Goal: Transaction & Acquisition: Download file/media

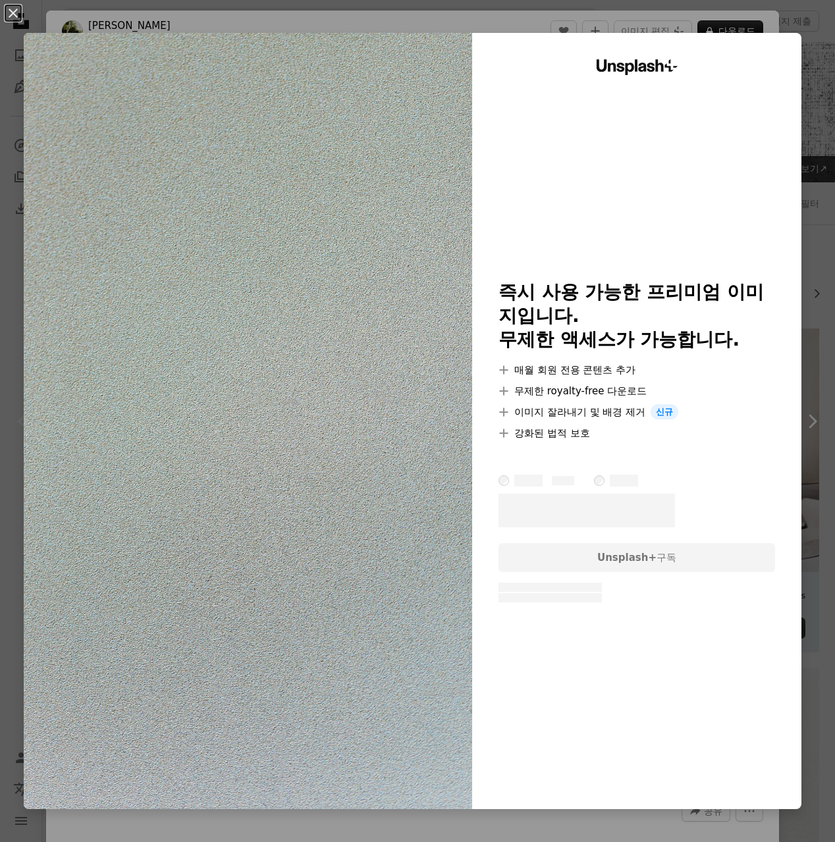
scroll to position [240, 0]
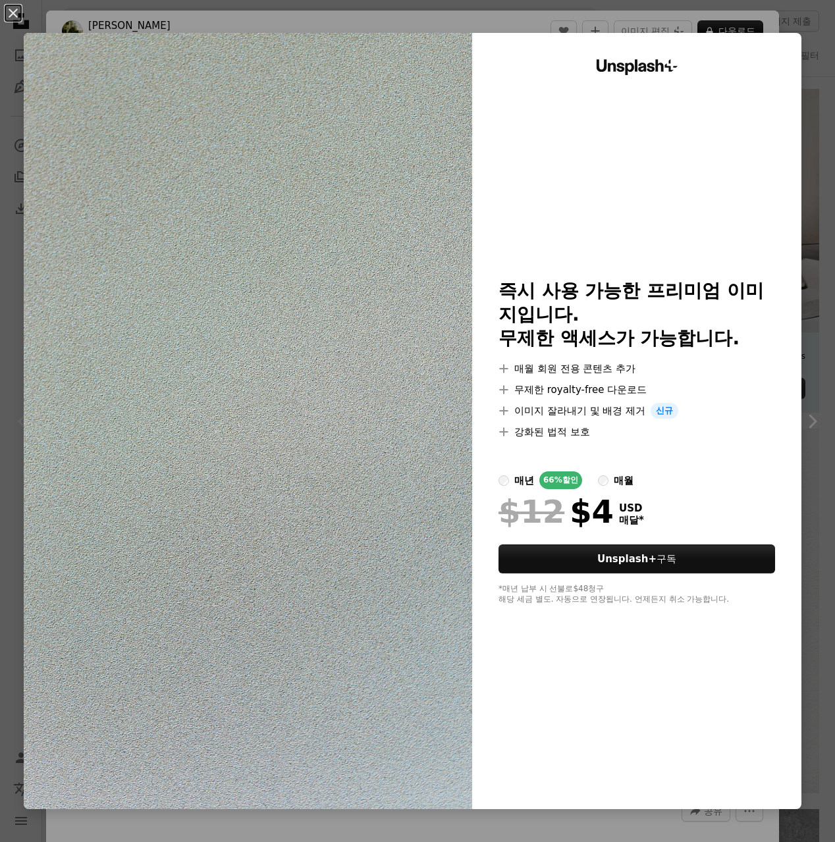
click at [614, 477] on div "매월" at bounding box center [624, 481] width 20 height 16
click at [800, 805] on div "An X shape Unsplash+ 즉시 사용 가능한 프리미엄 이미지입니다. 무제한 액세스가 가능합니다. A plus sign 매월 회원 전…" at bounding box center [417, 421] width 835 height 842
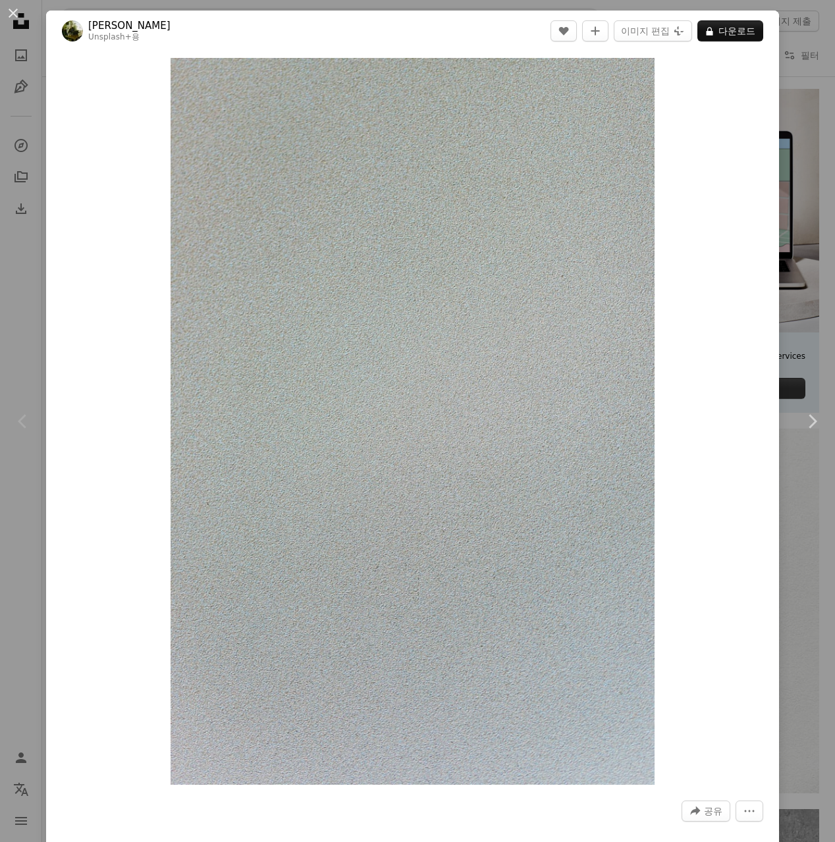
click at [788, 682] on div "An X shape Chevron left Chevron right [PERSON_NAME] Unsplash+ 용 A heart A plus …" at bounding box center [417, 421] width 835 height 842
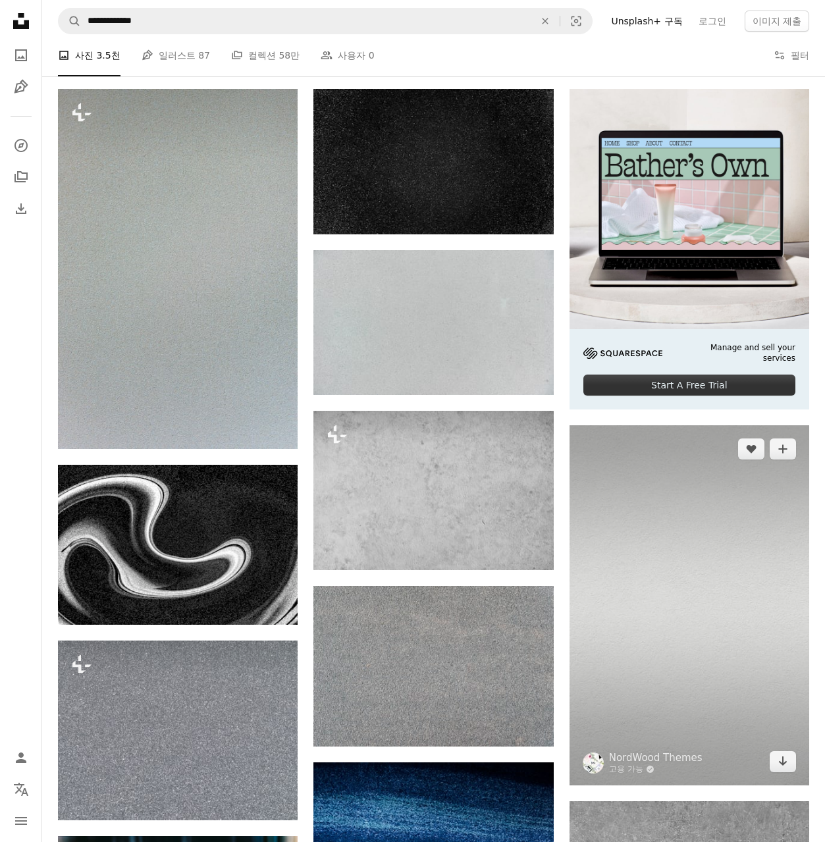
click at [660, 620] on img at bounding box center [690, 605] width 240 height 360
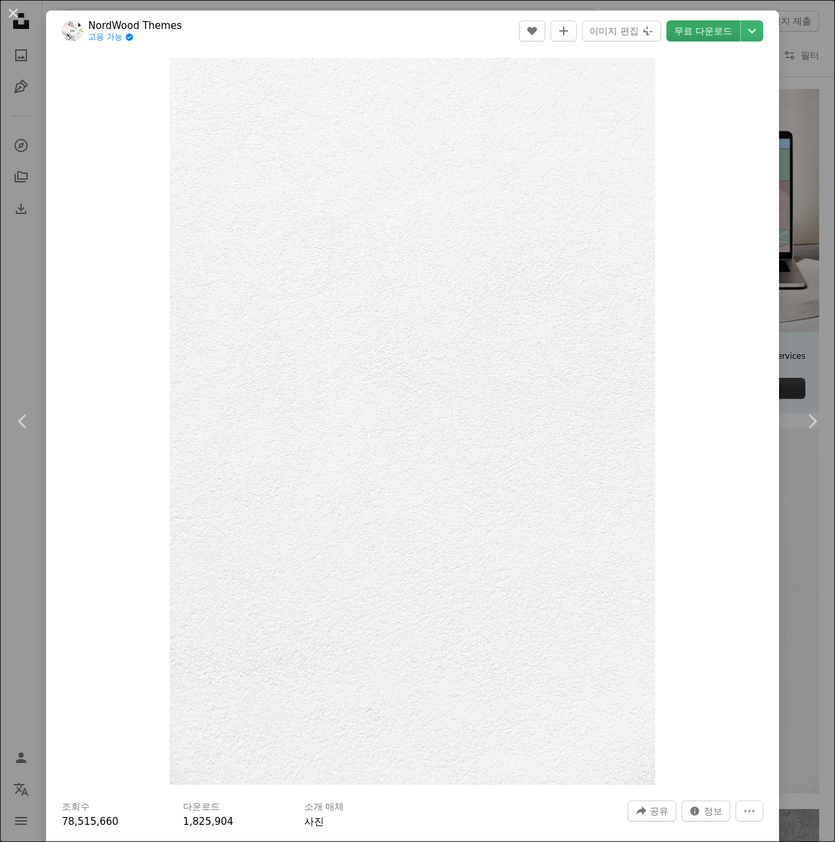
click at [710, 28] on link "무료 다운로드" at bounding box center [703, 30] width 74 height 21
